Goal: Find specific page/section: Find specific page/section

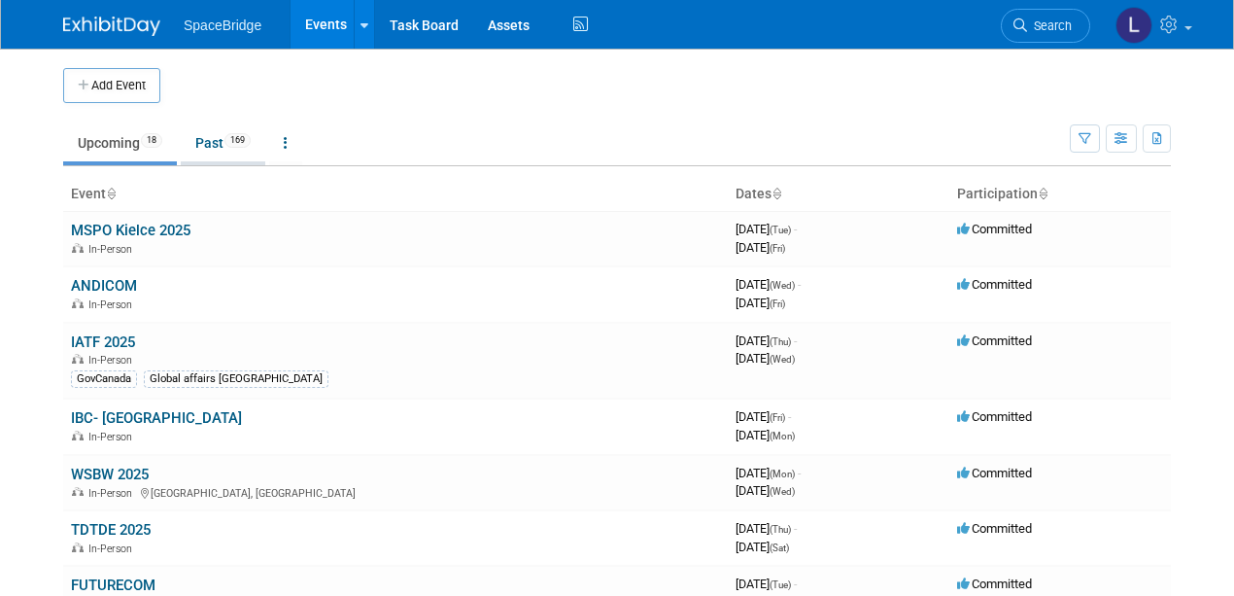
click at [209, 144] on link "Past 169" at bounding box center [223, 142] width 85 height 37
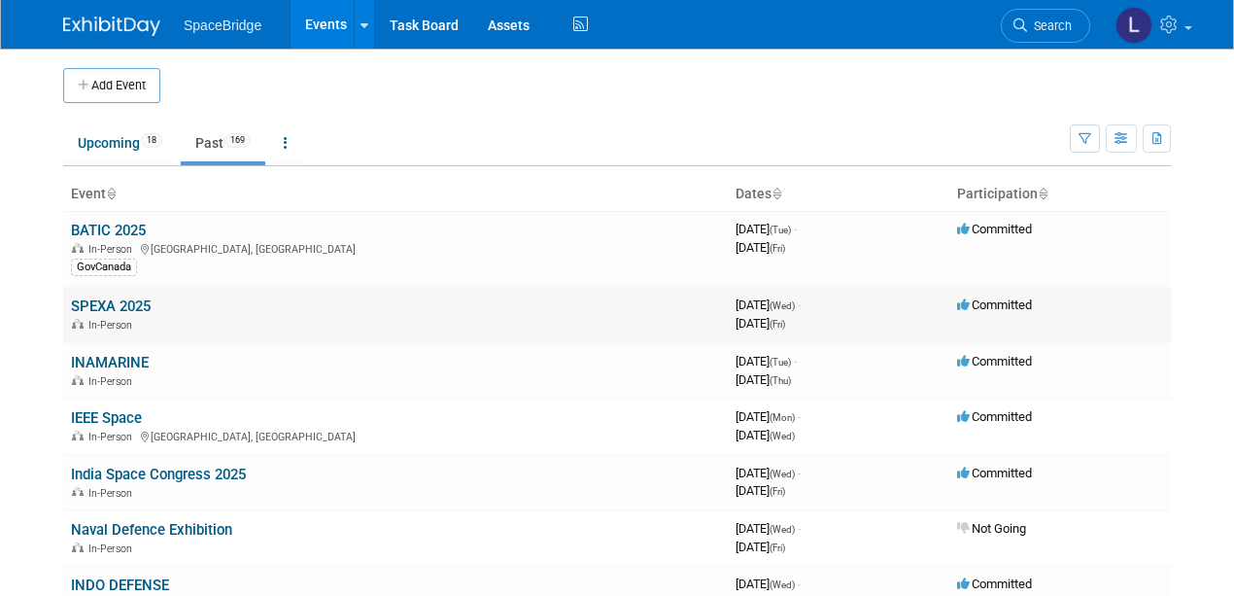
click at [112, 301] on link "SPEXA 2025" at bounding box center [111, 305] width 80 height 17
click at [103, 301] on link "SPEXA 2025" at bounding box center [111, 305] width 80 height 17
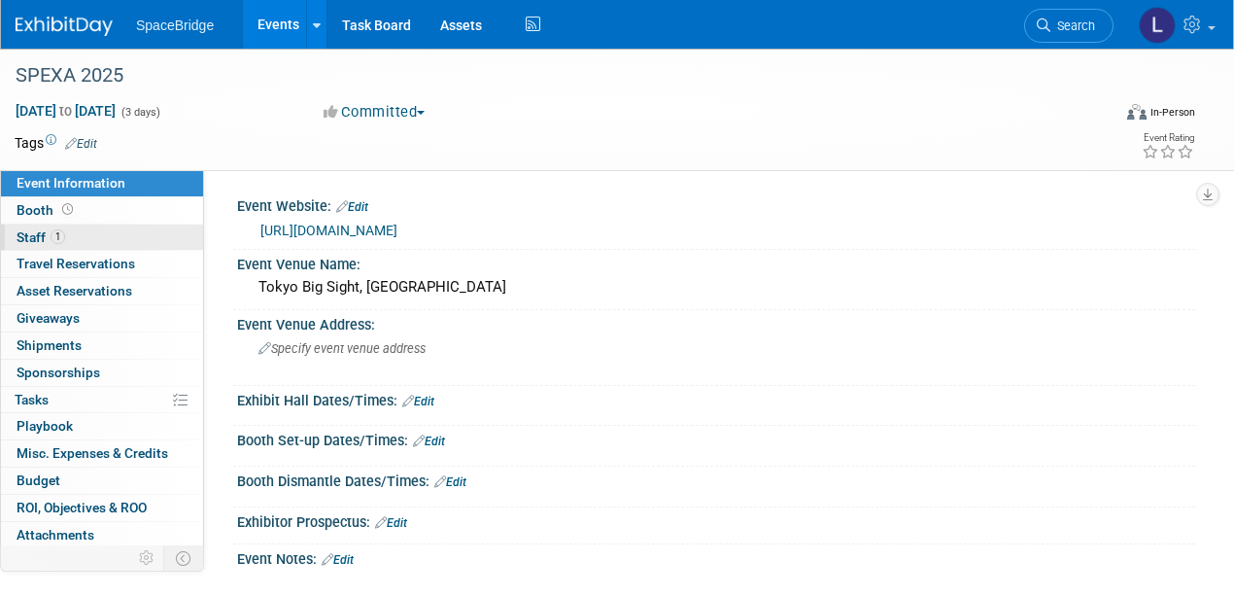
click at [25, 230] on span "Staff 1" at bounding box center [41, 237] width 49 height 16
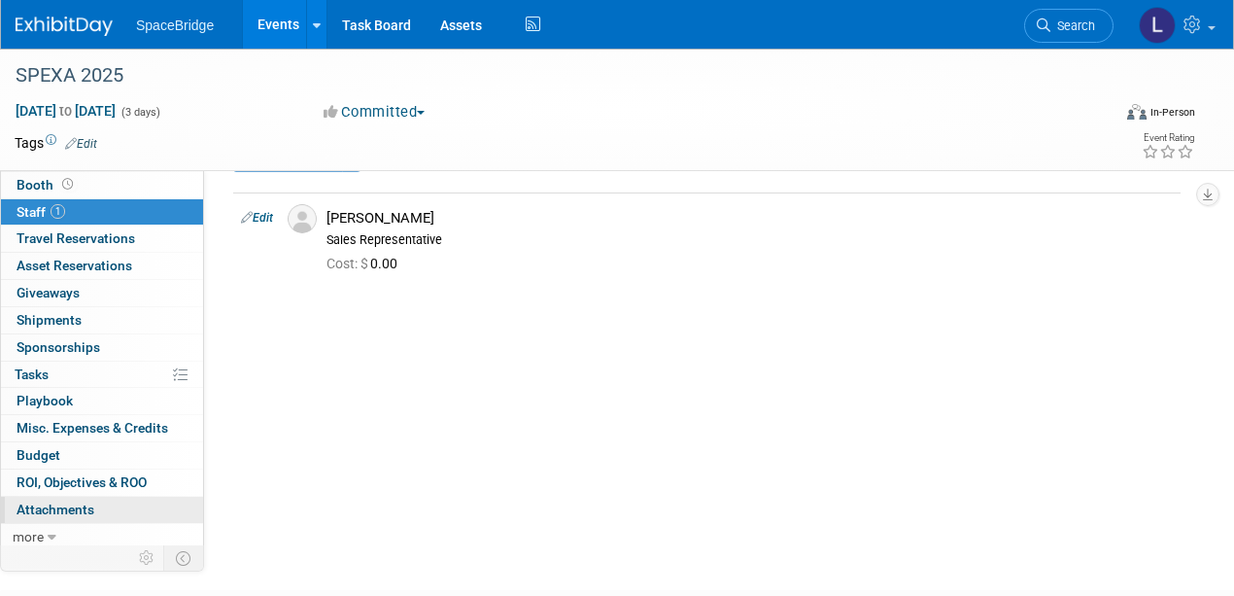
scroll to position [129, 0]
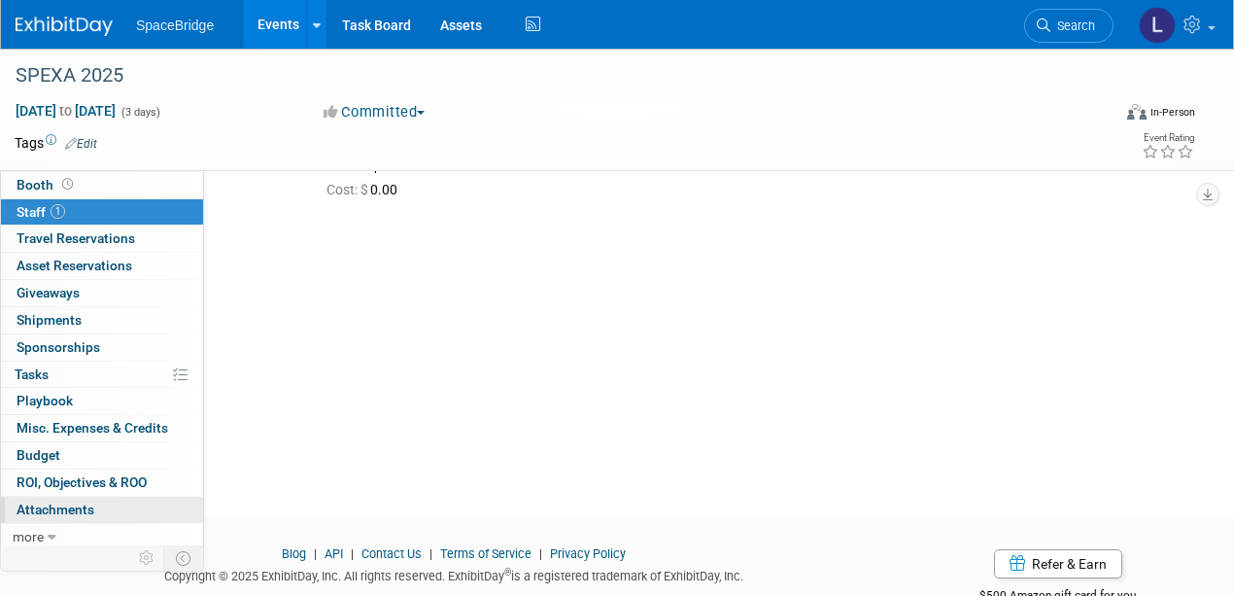
click at [71, 501] on span "Attachments 0" at bounding box center [56, 509] width 78 height 16
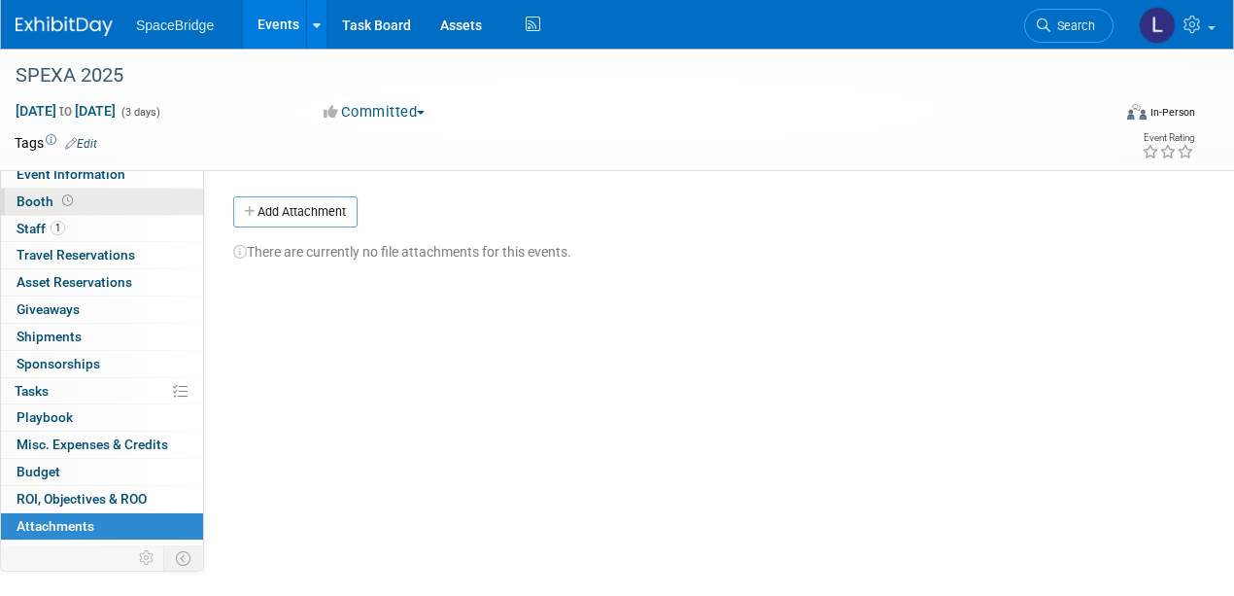
scroll to position [0, 0]
